Goal: Task Accomplishment & Management: Use online tool/utility

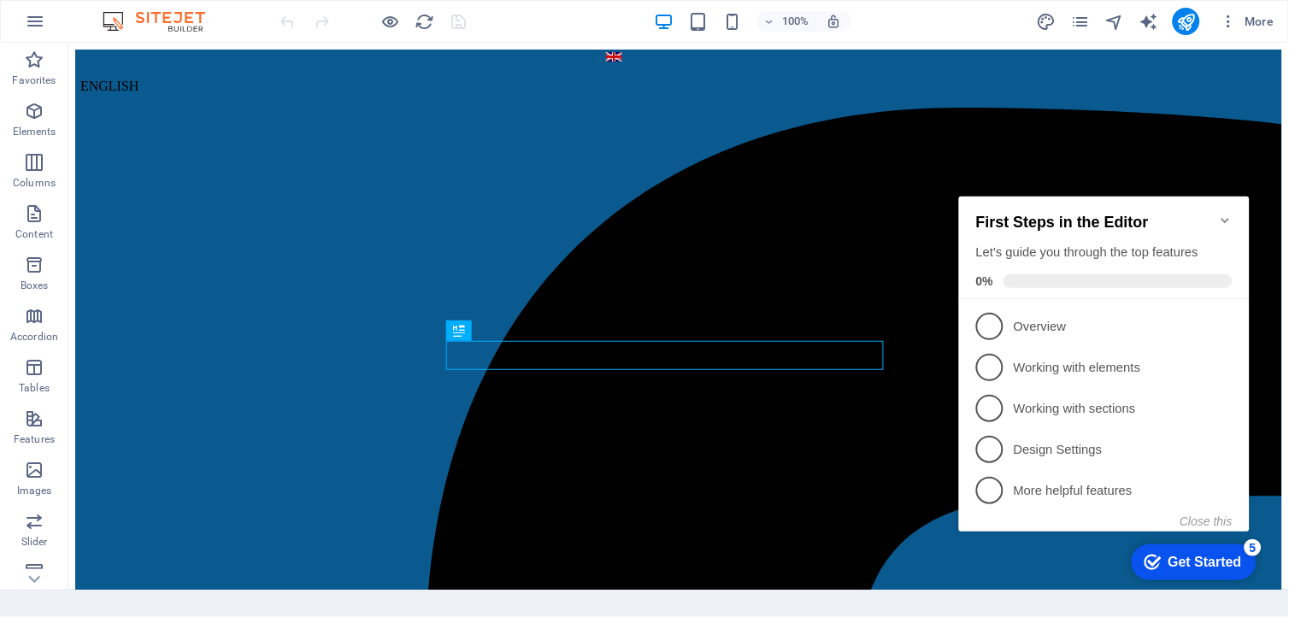
scroll to position [323, 0]
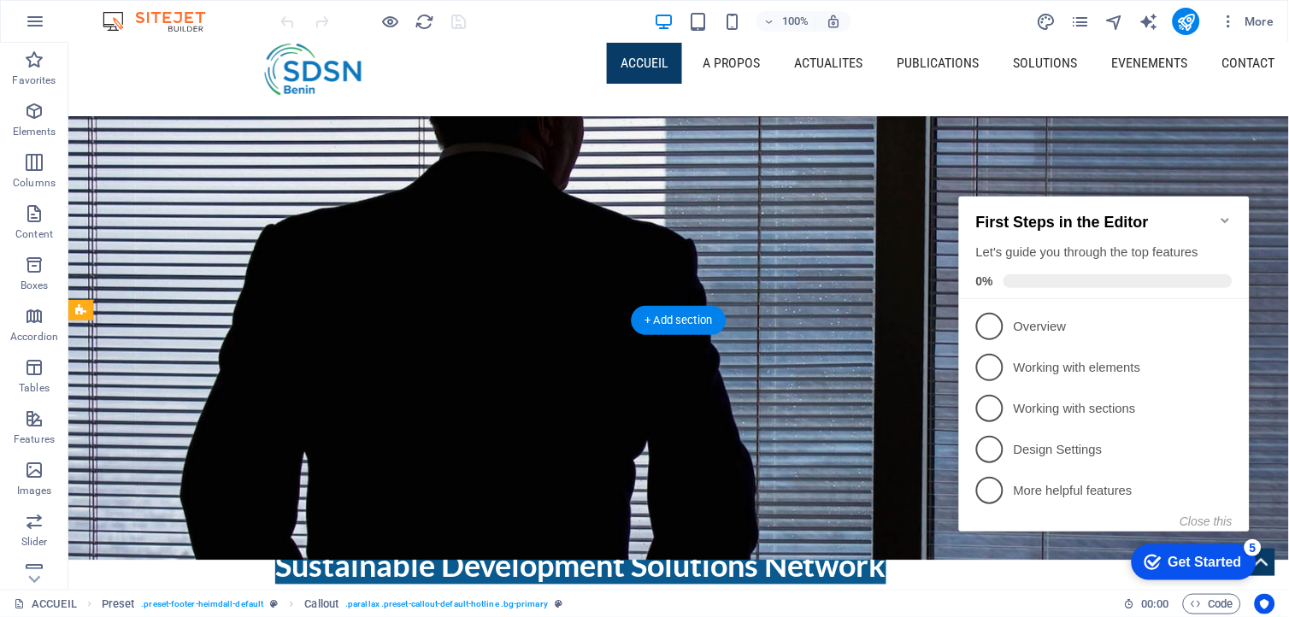
drag, startPoint x: 1267, startPoint y: 347, endPoint x: 1271, endPoint y: 384, distance: 36.9
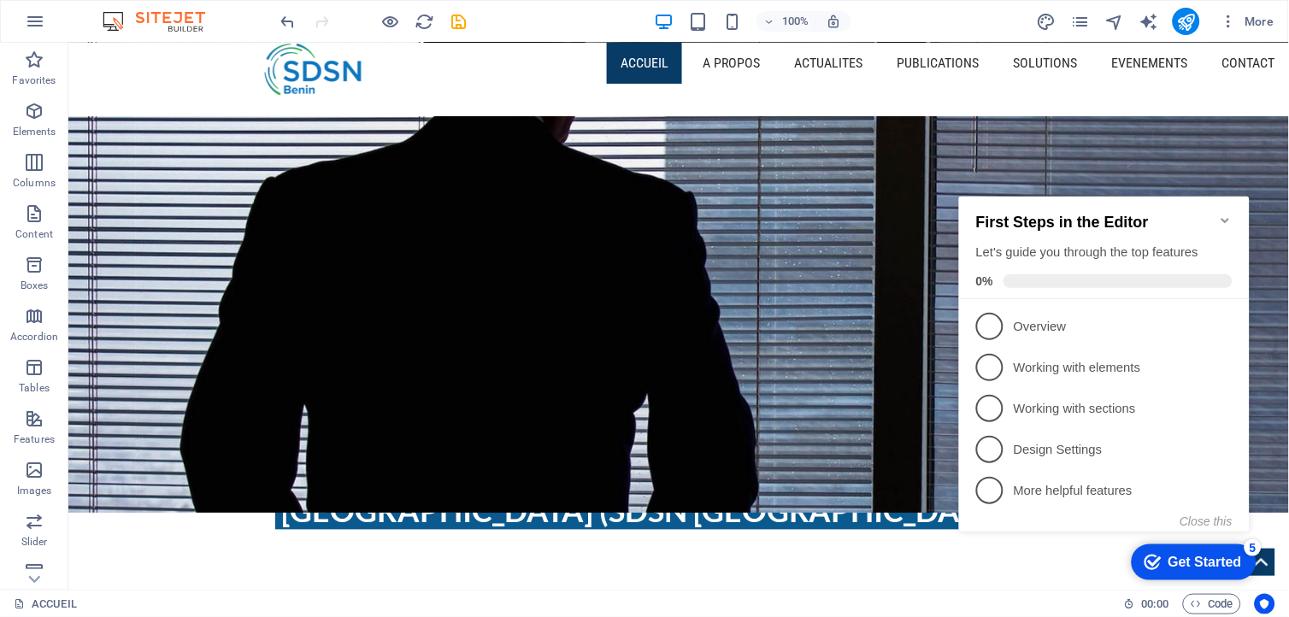
scroll to position [431, 0]
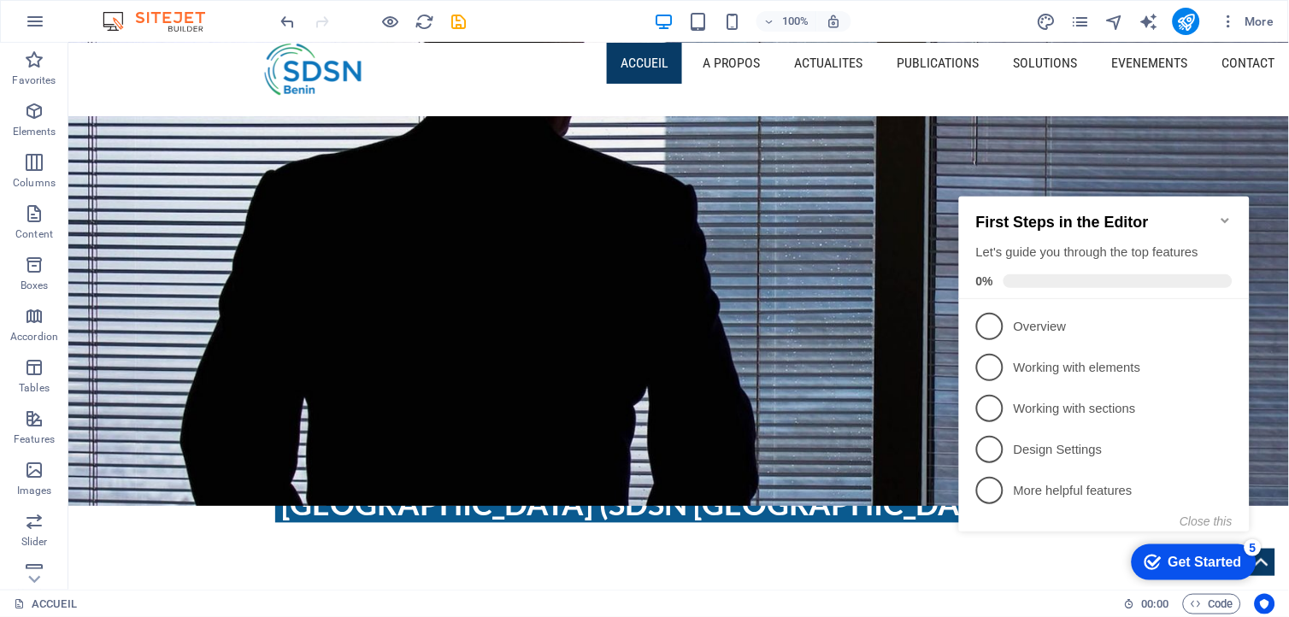
click at [1222, 213] on icon "Minimize checklist" at bounding box center [1225, 220] width 14 height 14
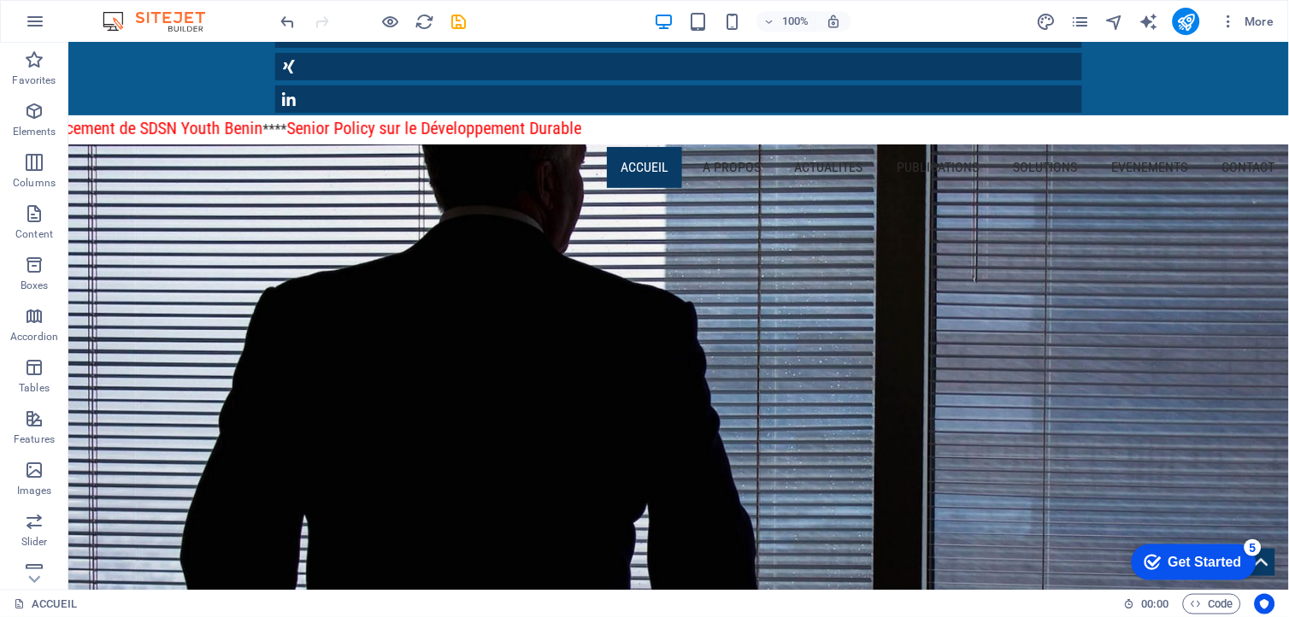
scroll to position [0, 0]
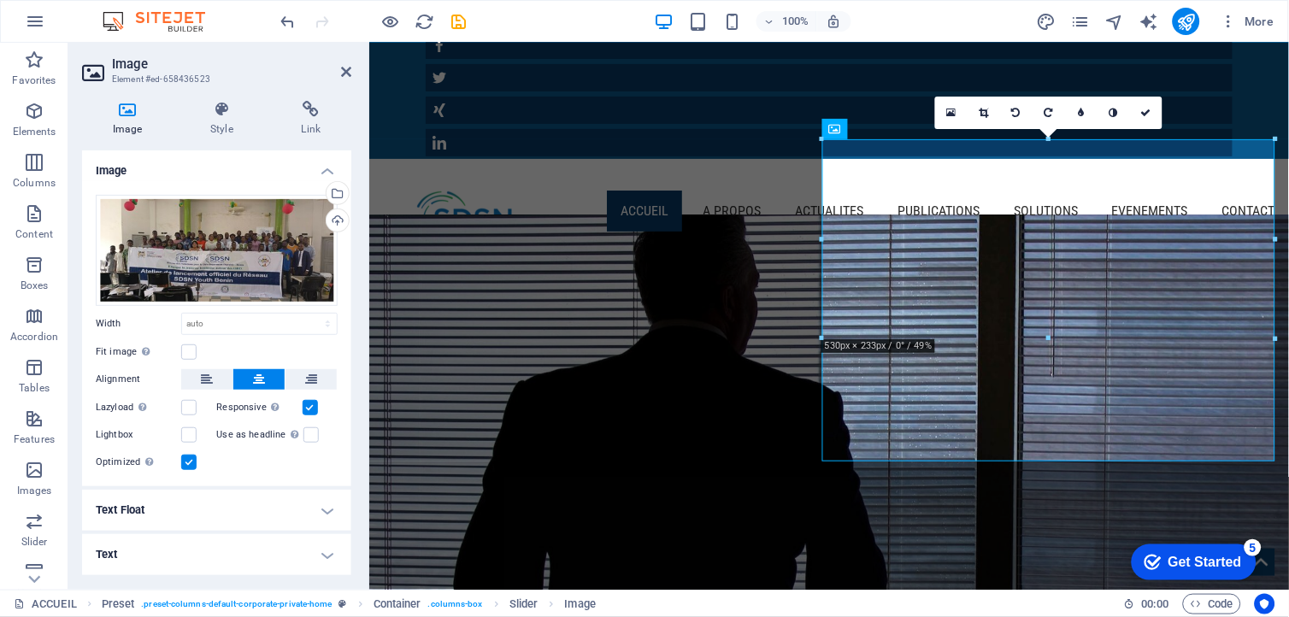
scroll to position [52, 0]
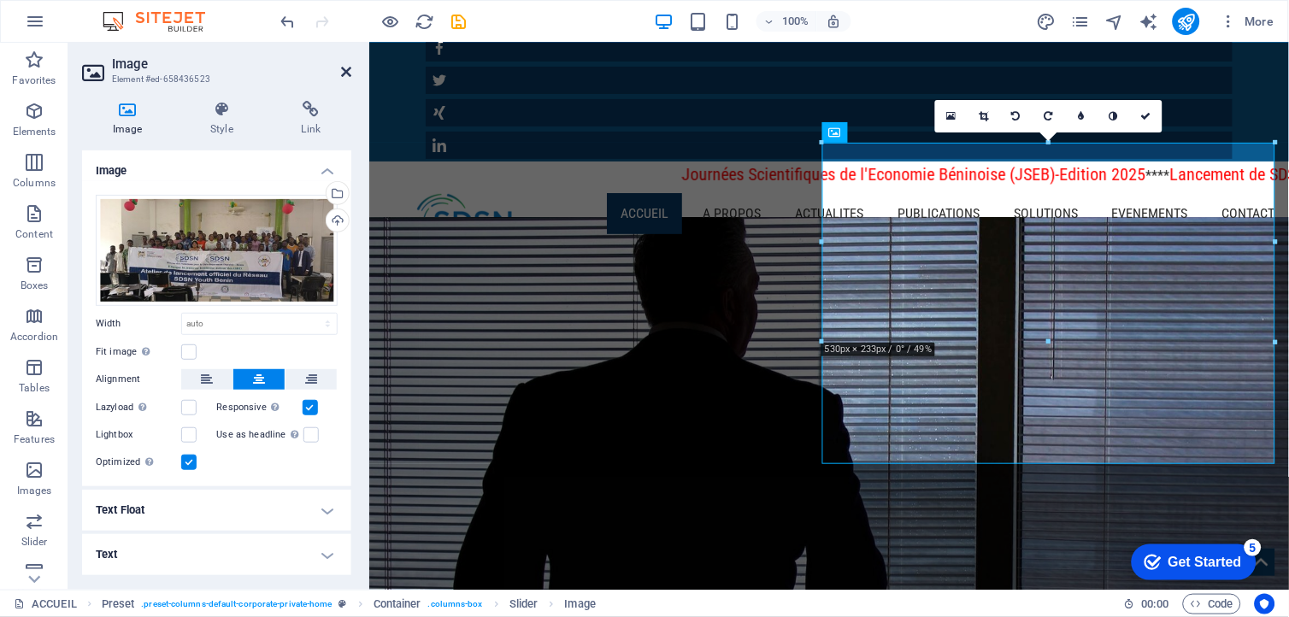
click at [343, 70] on icon at bounding box center [346, 72] width 10 height 14
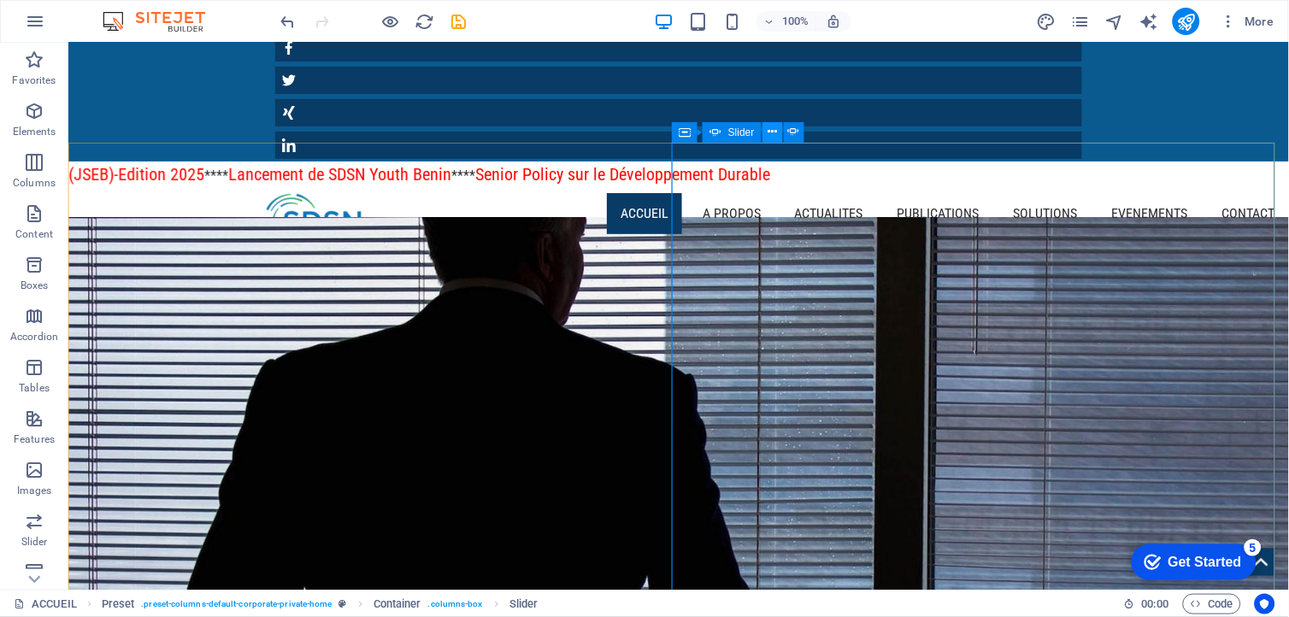
click at [764, 133] on button at bounding box center [773, 132] width 21 height 21
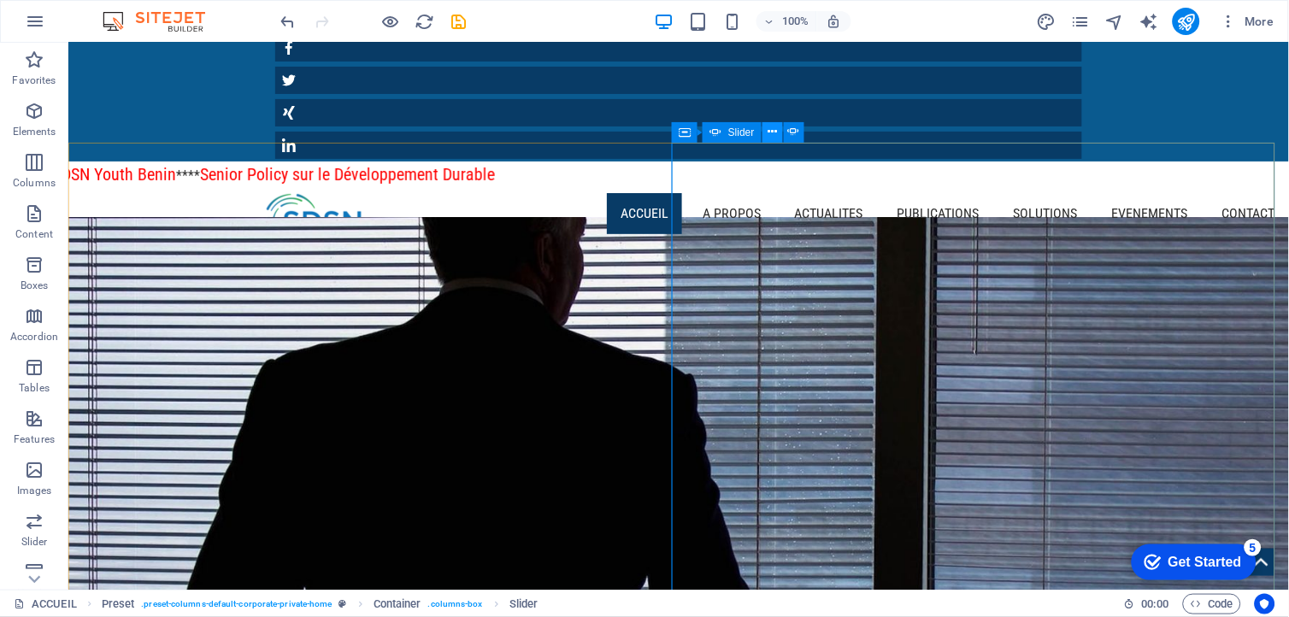
click at [768, 134] on icon at bounding box center [772, 132] width 9 height 18
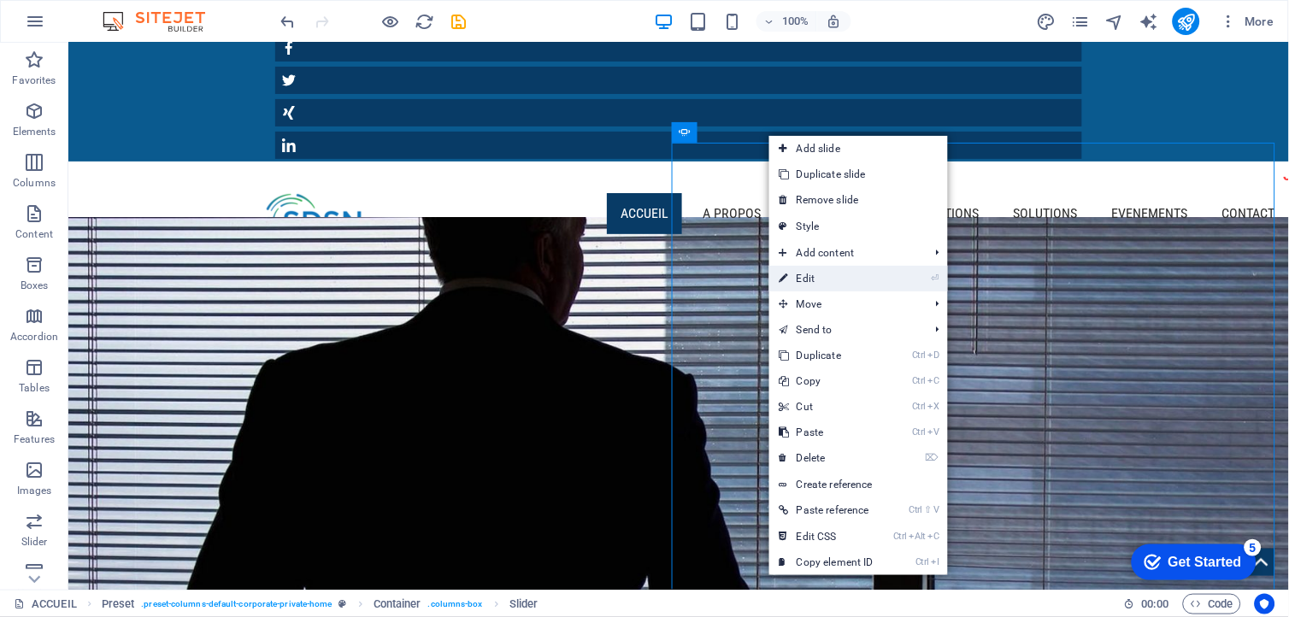
click at [839, 272] on link "⏎ Edit" at bounding box center [827, 279] width 115 height 26
select select "ms"
select select "s"
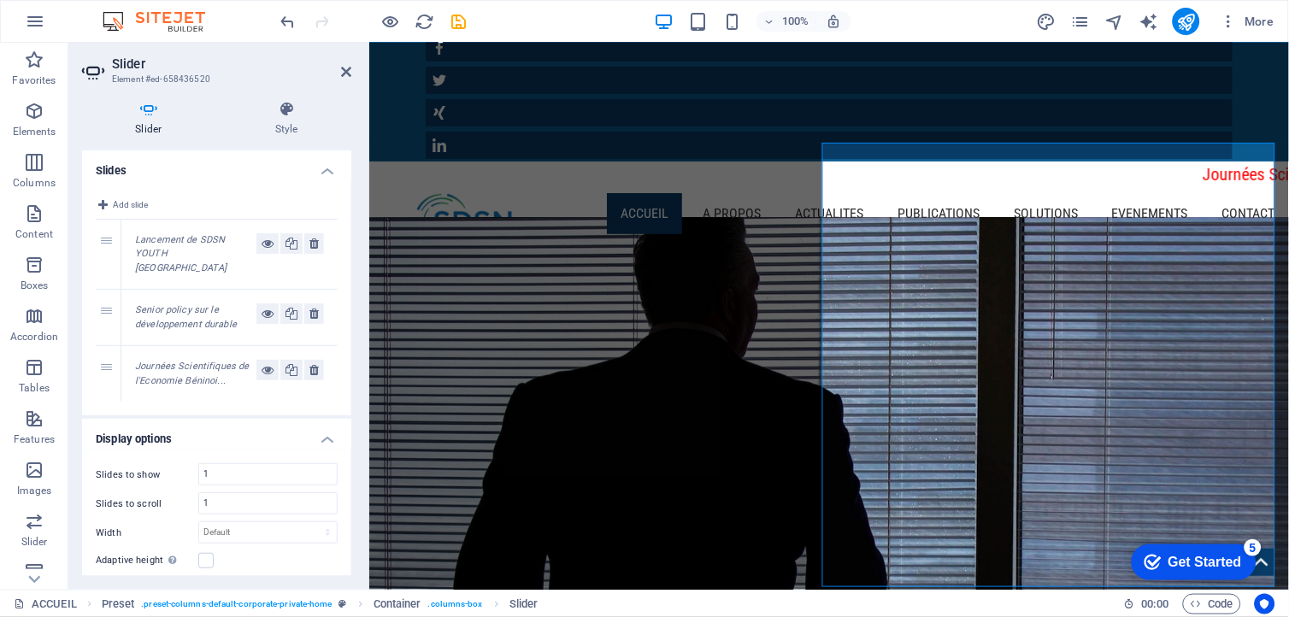
drag, startPoint x: 351, startPoint y: 234, endPoint x: 357, endPoint y: 205, distance: 29.5
click at [357, 205] on div "Slider Style Slides Add slide 1 Lancement de SDSN YOUTH BENIN 2 Senior policy s…" at bounding box center [216, 338] width 297 height 503
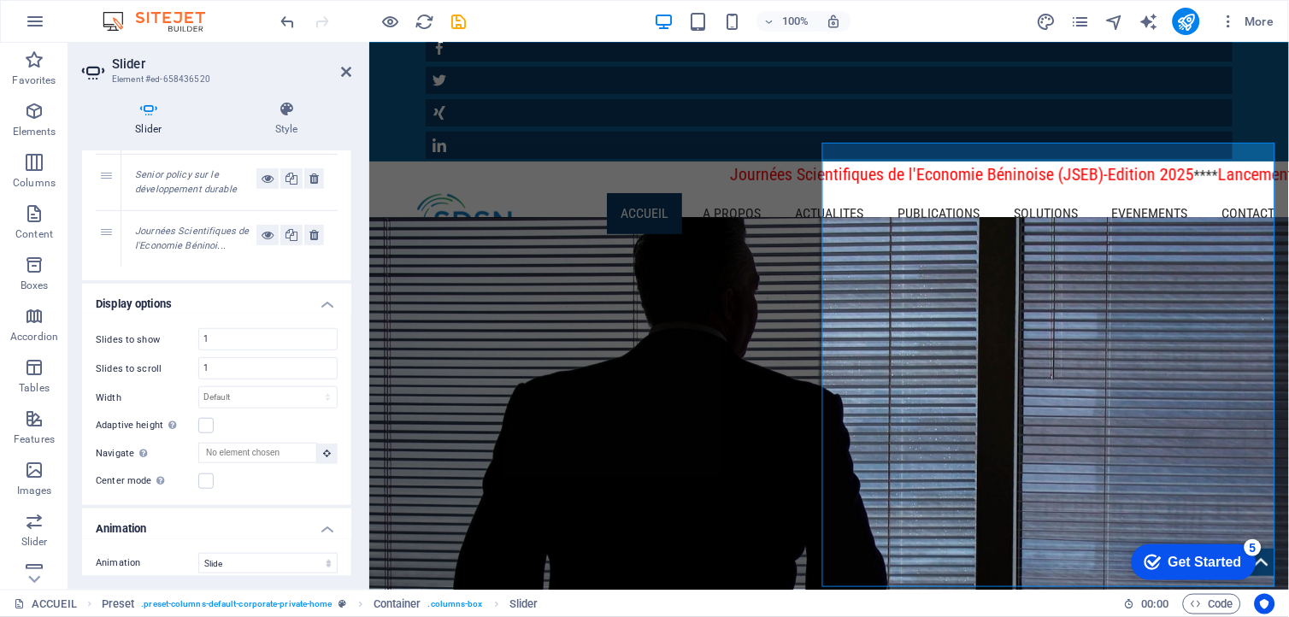
scroll to position [0, 0]
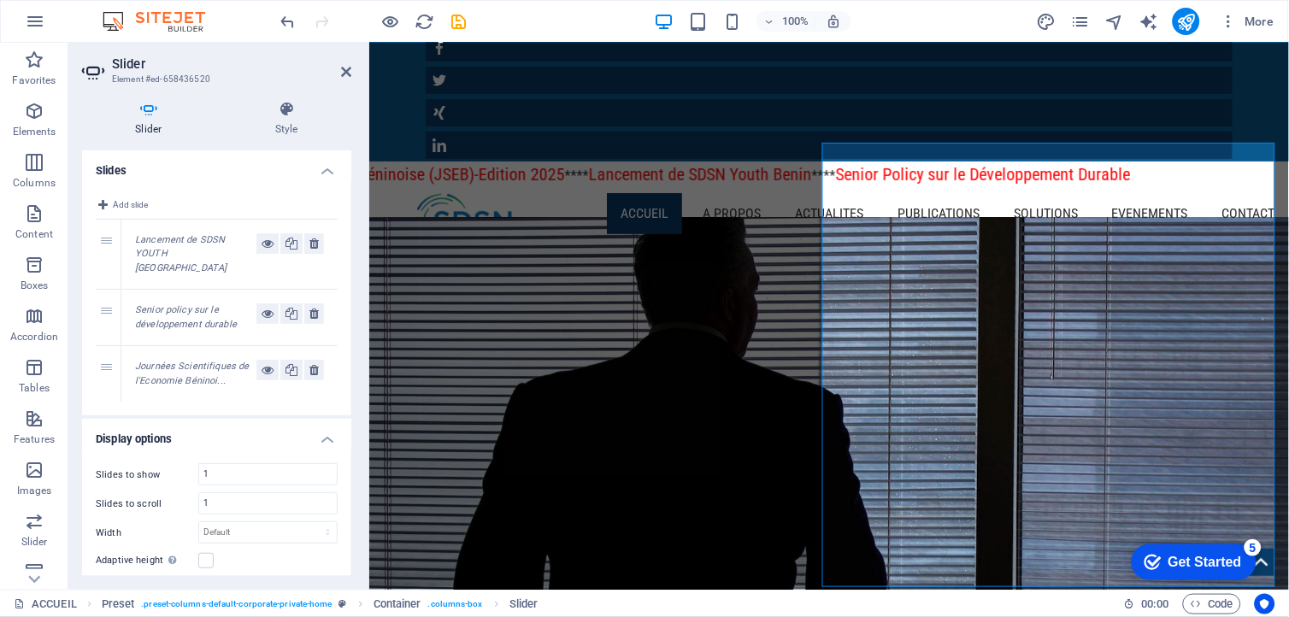
drag, startPoint x: 347, startPoint y: 206, endPoint x: 347, endPoint y: 304, distance: 97.5
click at [347, 312] on div "Add slide 1 Lancement de SDSN YOUTH BENIN 2 Senior policy sur le développement …" at bounding box center [216, 298] width 269 height 235
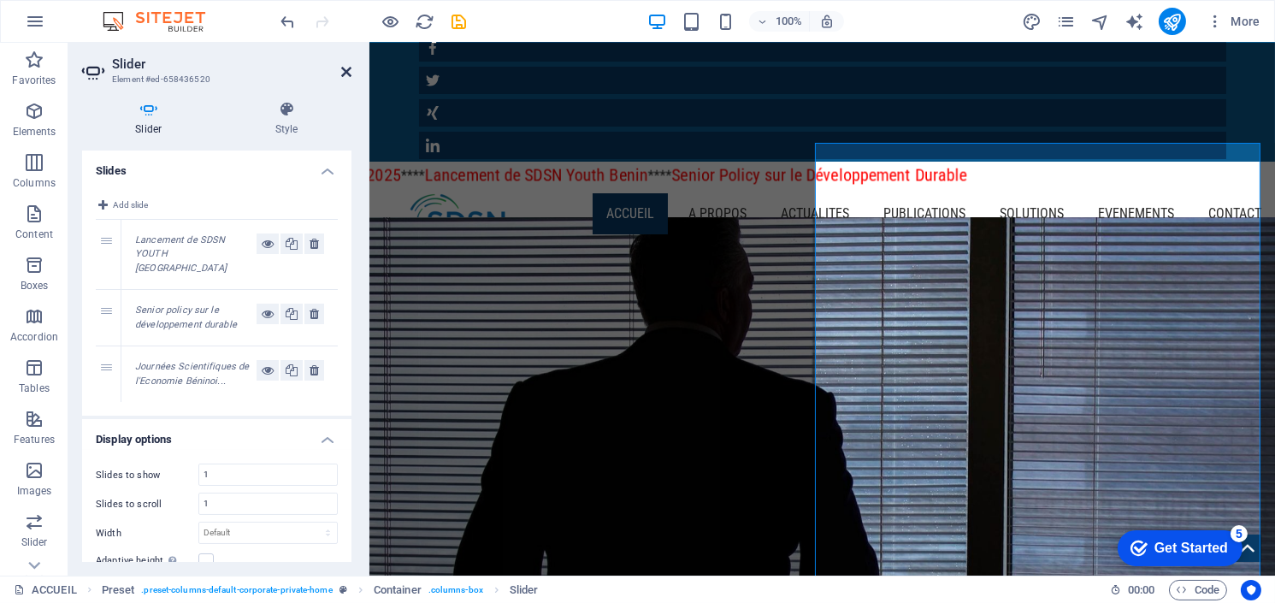
click at [342, 71] on icon at bounding box center [346, 72] width 10 height 14
